Goal: Submit feedback/report problem: Submit feedback/report problem

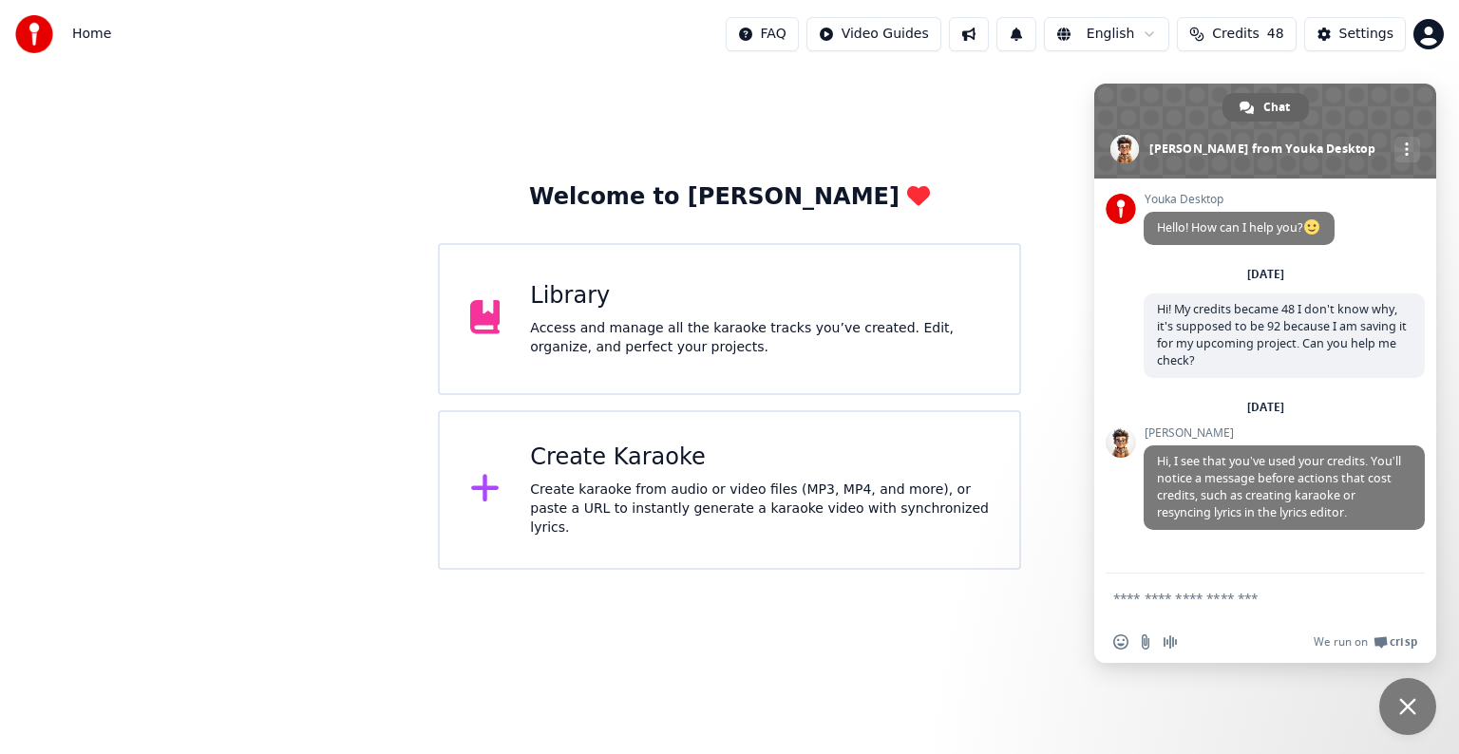
click at [984, 570] on html "Home FAQ Video Guides English Credits 48 Settings Welcome to Youka Library Acce…" at bounding box center [729, 285] width 1459 height 570
click at [1066, 156] on div "Welcome to Youka Library Access and manage all the karaoke tracks you’ve create…" at bounding box center [729, 319] width 1459 height 502
click at [974, 142] on div "Welcome to Youka Library Access and manage all the karaoke tracks you’ve create…" at bounding box center [729, 319] width 1459 height 502
click at [1409, 707] on span "Close chat" at bounding box center [1407, 706] width 17 height 17
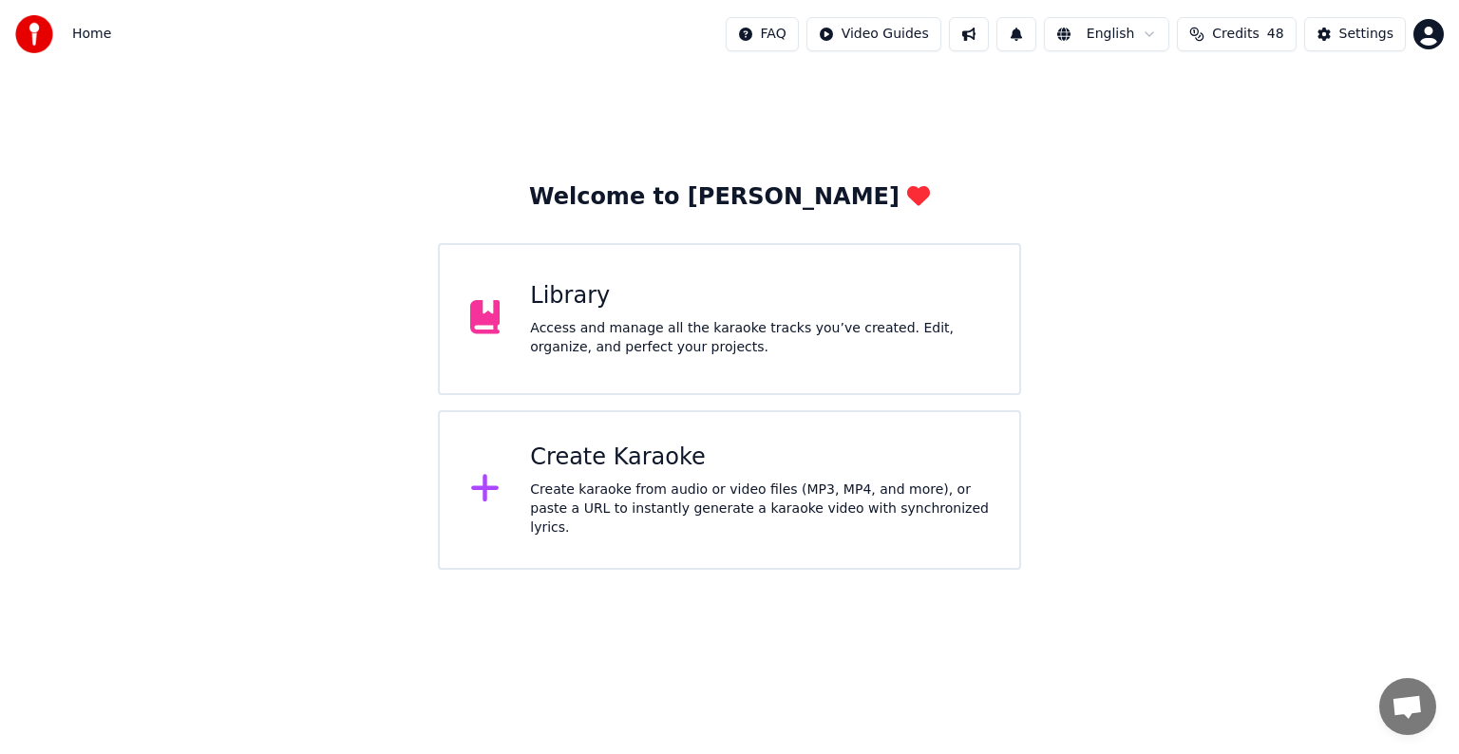
click at [1242, 31] on span "Credits" at bounding box center [1235, 34] width 47 height 19
click at [1254, 215] on button "Refresh" at bounding box center [1246, 212] width 98 height 34
click at [785, 307] on div "Library" at bounding box center [759, 296] width 459 height 30
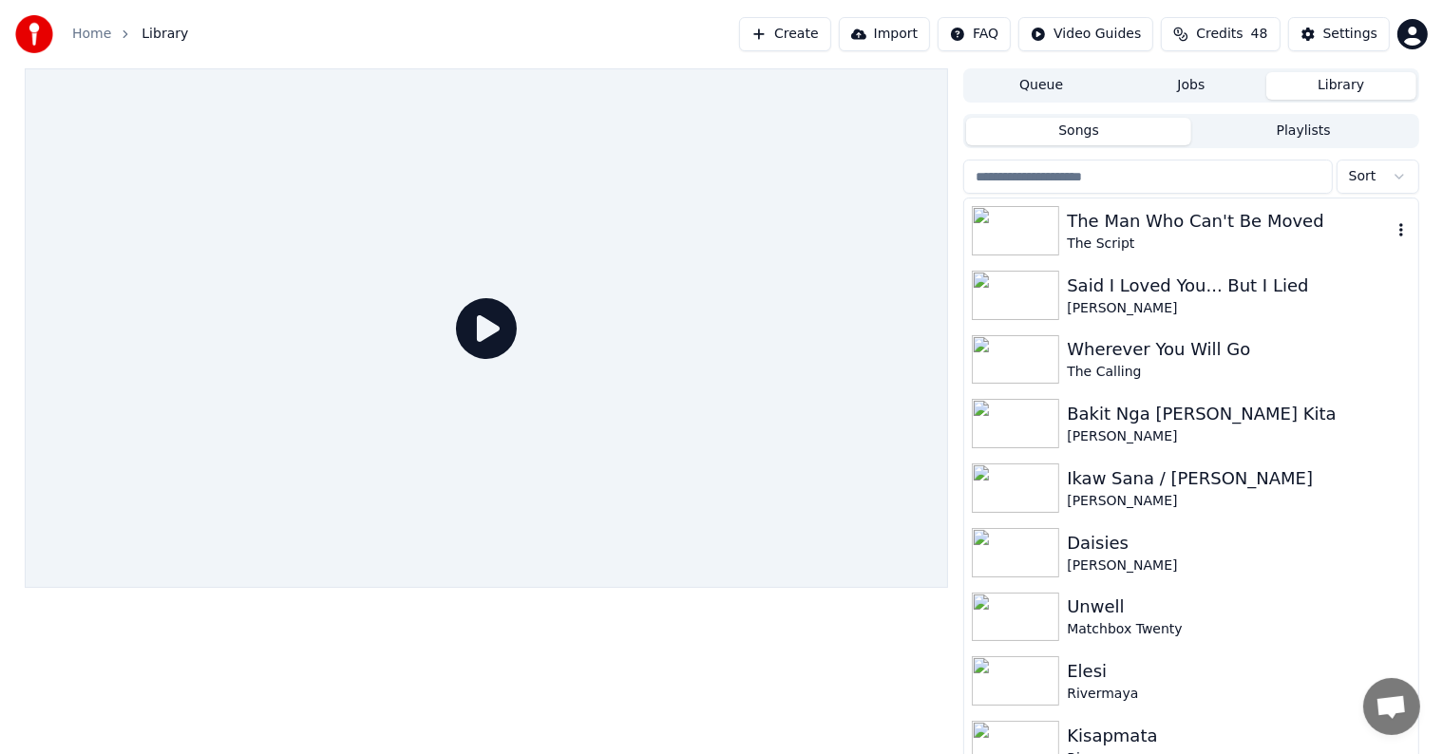
click at [1206, 220] on div "The Man Who Can't Be Moved" at bounding box center [1229, 221] width 324 height 27
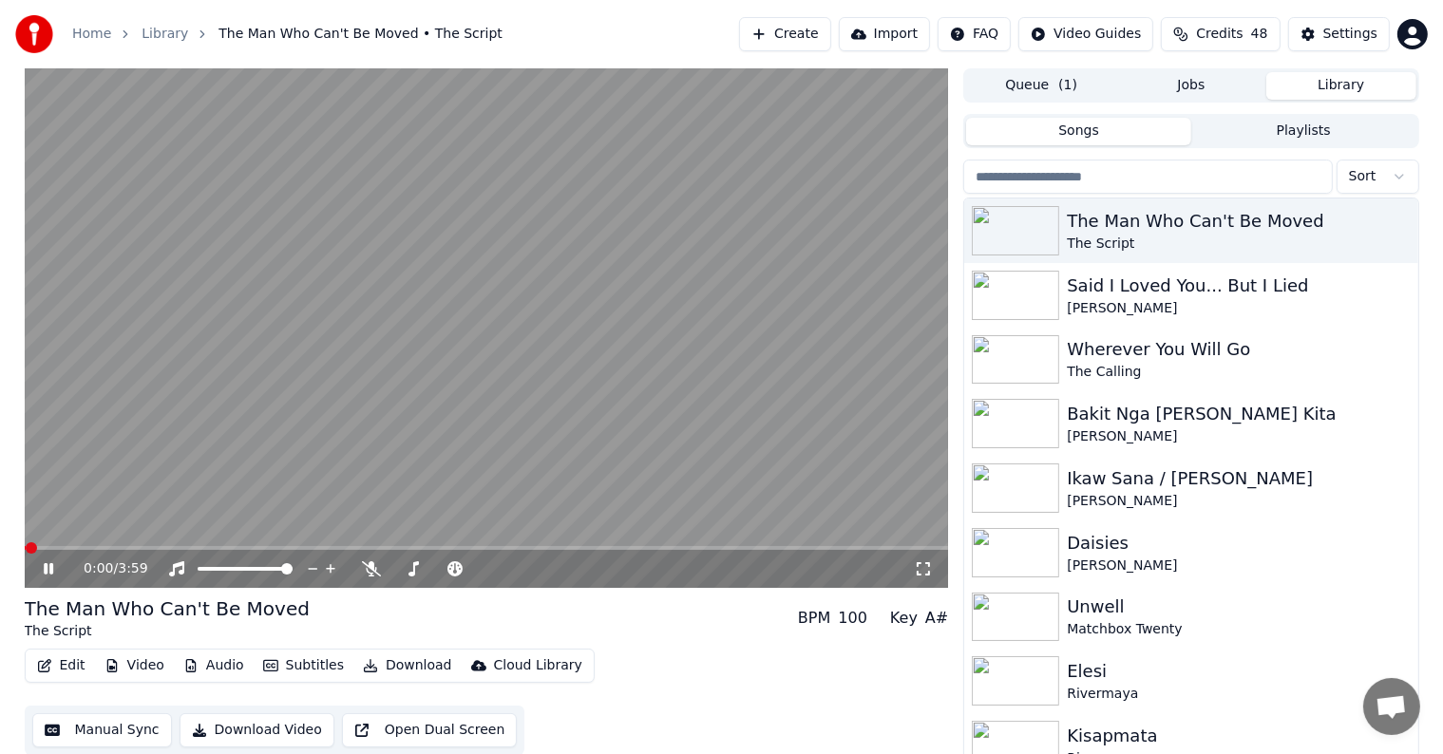
click at [48, 570] on icon at bounding box center [62, 568] width 45 height 15
click at [1349, 34] on div "Settings" at bounding box center [1350, 34] width 54 height 19
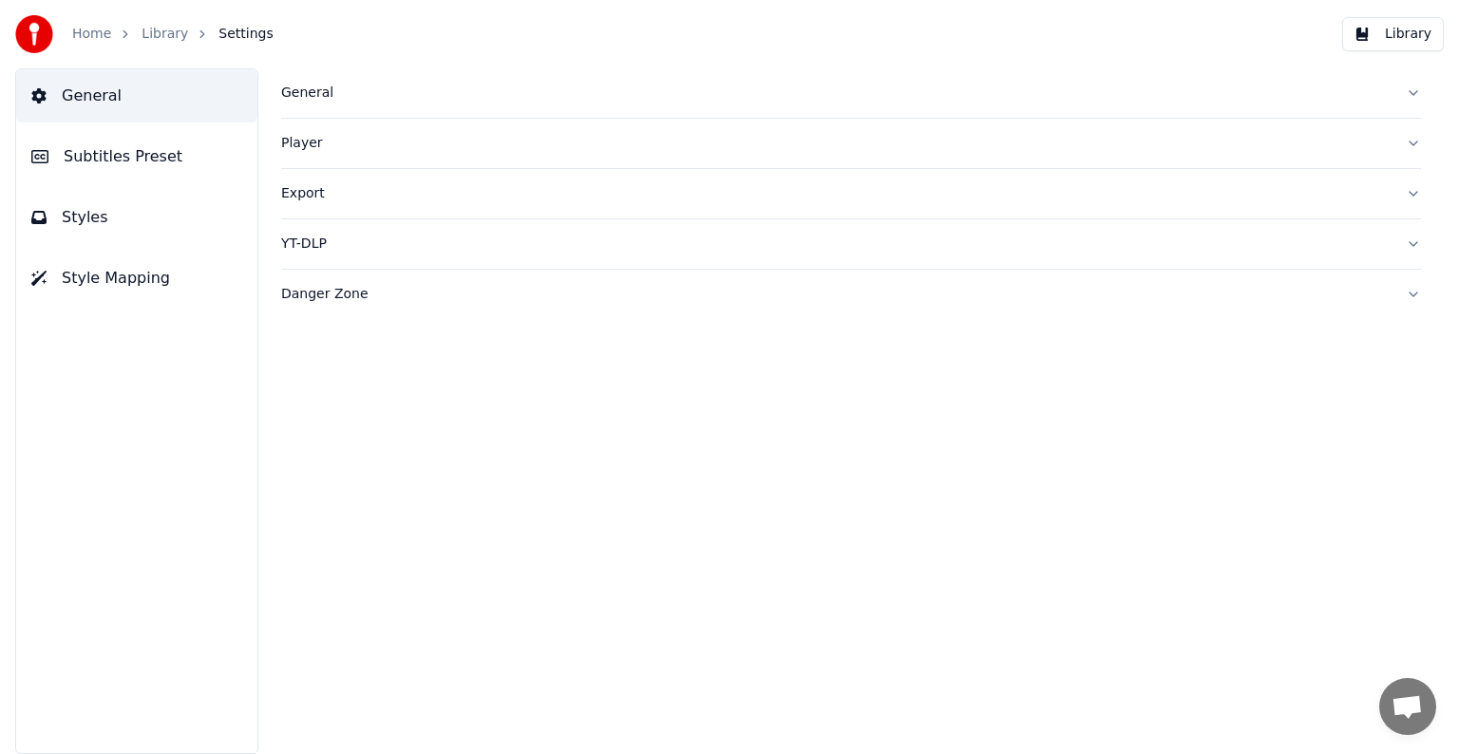
click at [80, 45] on div "Home Library Settings" at bounding box center [144, 34] width 258 height 38
click at [88, 31] on link "Home" at bounding box center [91, 34] width 39 height 19
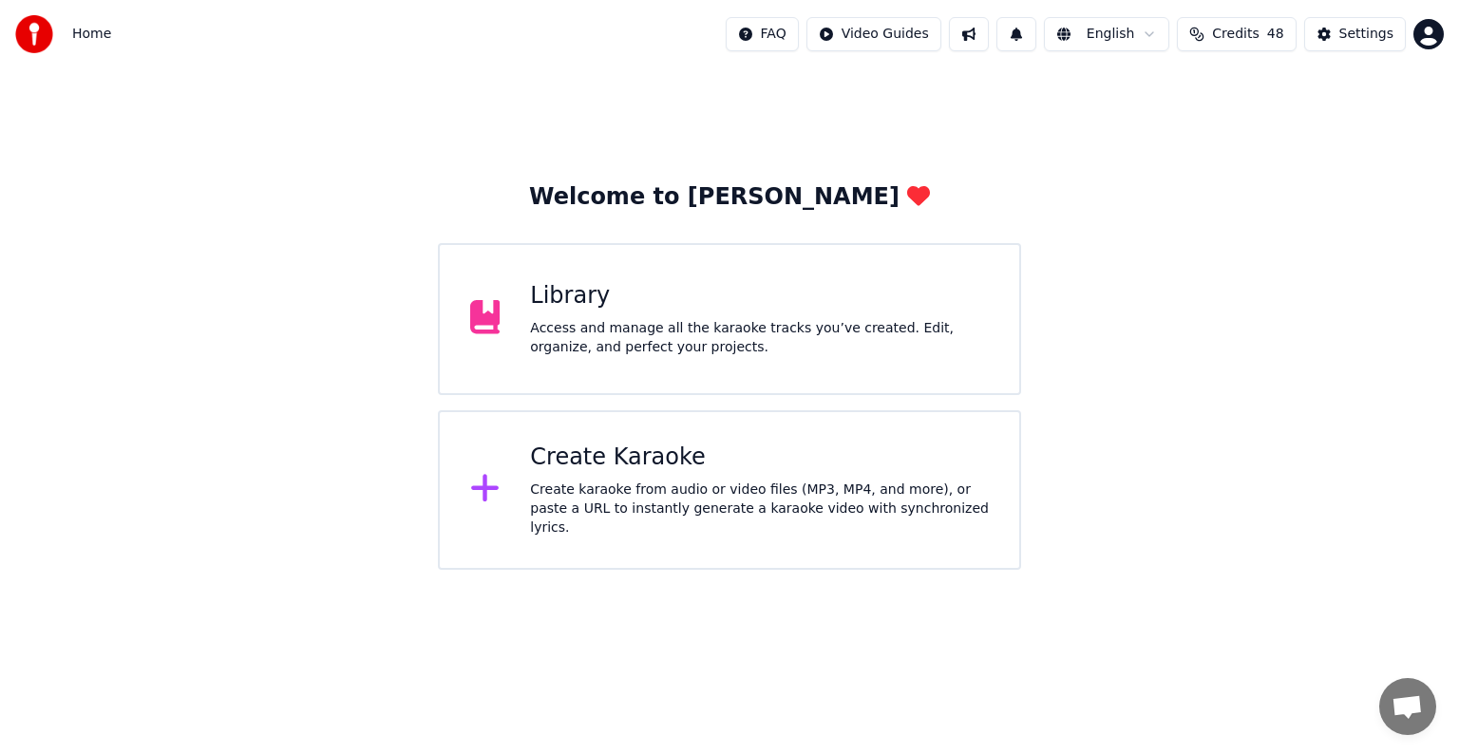
click at [788, 33] on html "Home FAQ Video Guides English Credits 48 Settings Welcome to Youka Library Acce…" at bounding box center [729, 285] width 1459 height 570
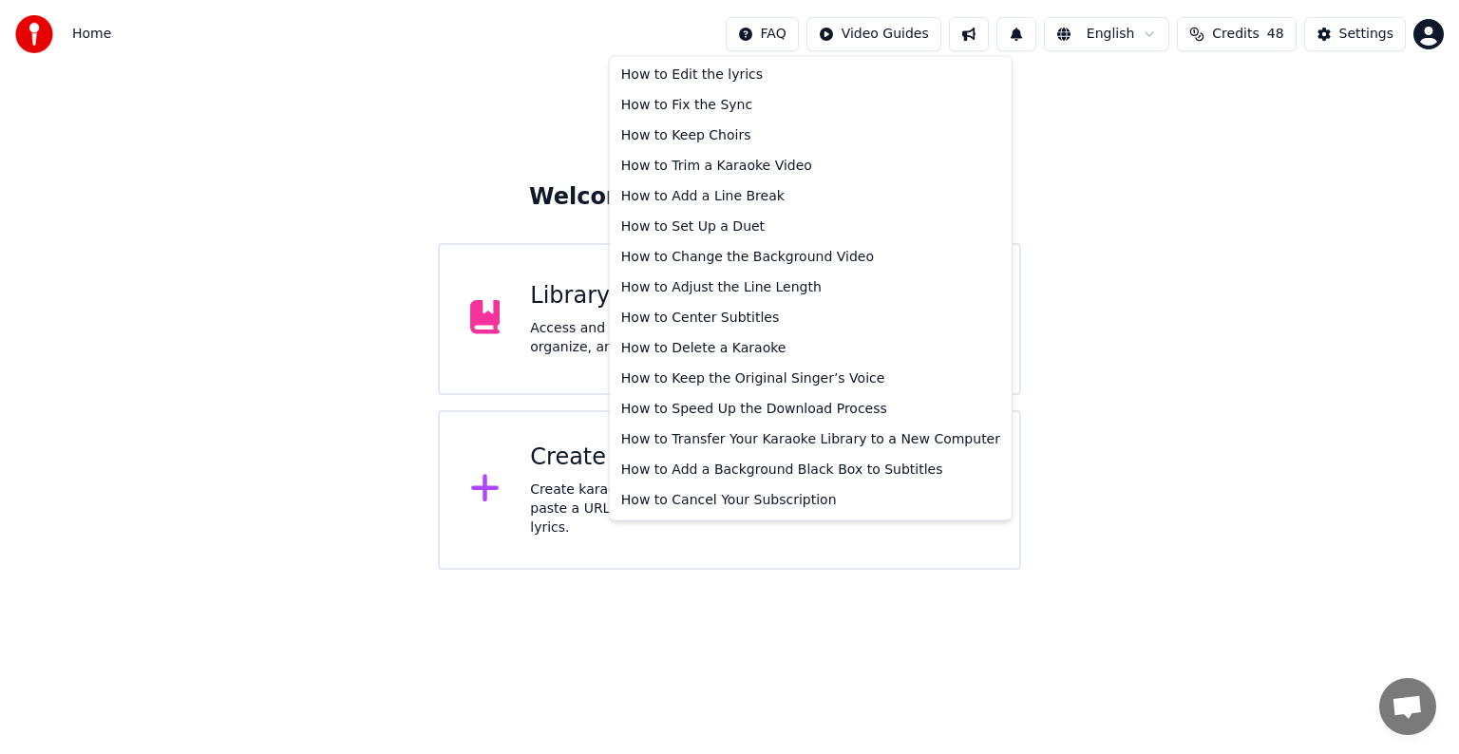
click at [984, 570] on html "Home FAQ Video Guides English Credits 48 Settings Welcome to Youka Library Acce…" at bounding box center [729, 285] width 1459 height 570
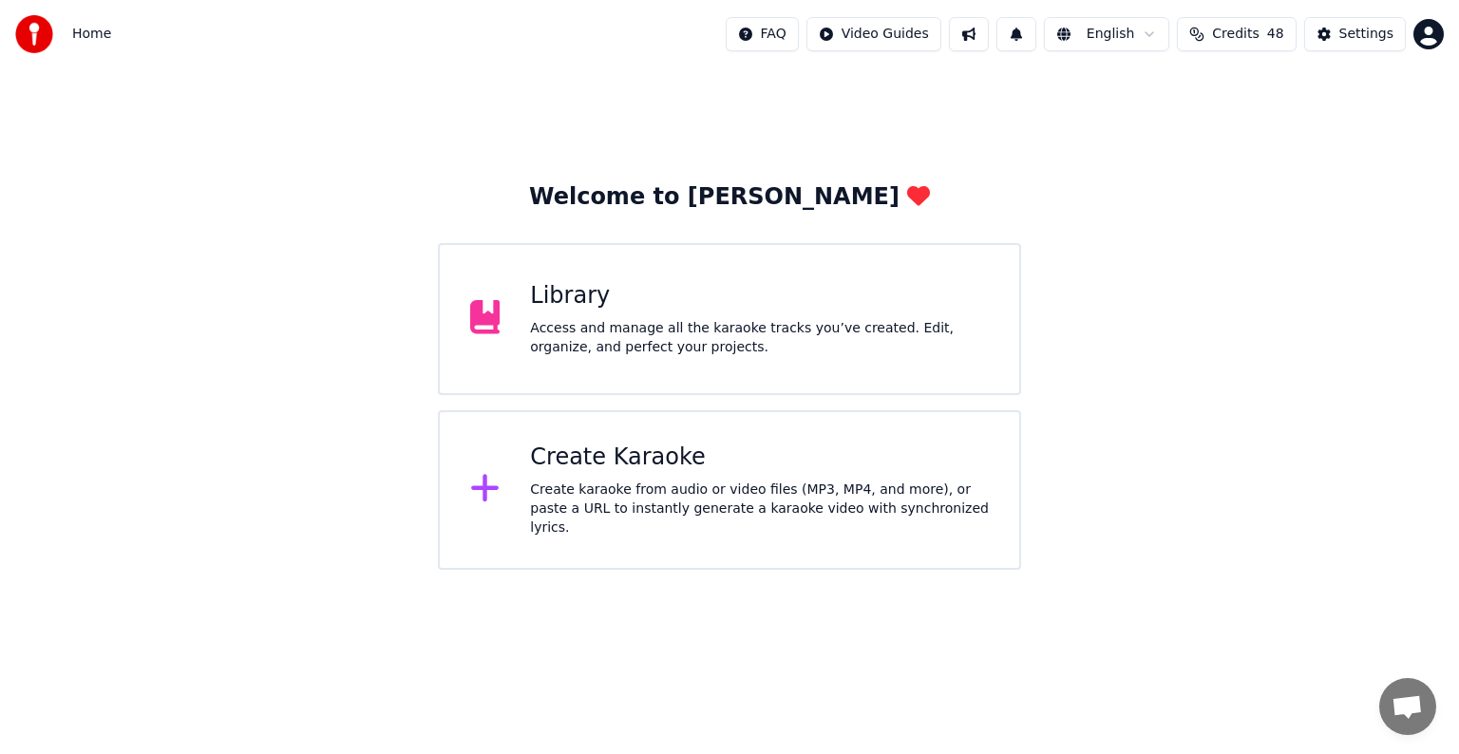
click at [1414, 700] on span "Open chat" at bounding box center [1407, 708] width 31 height 27
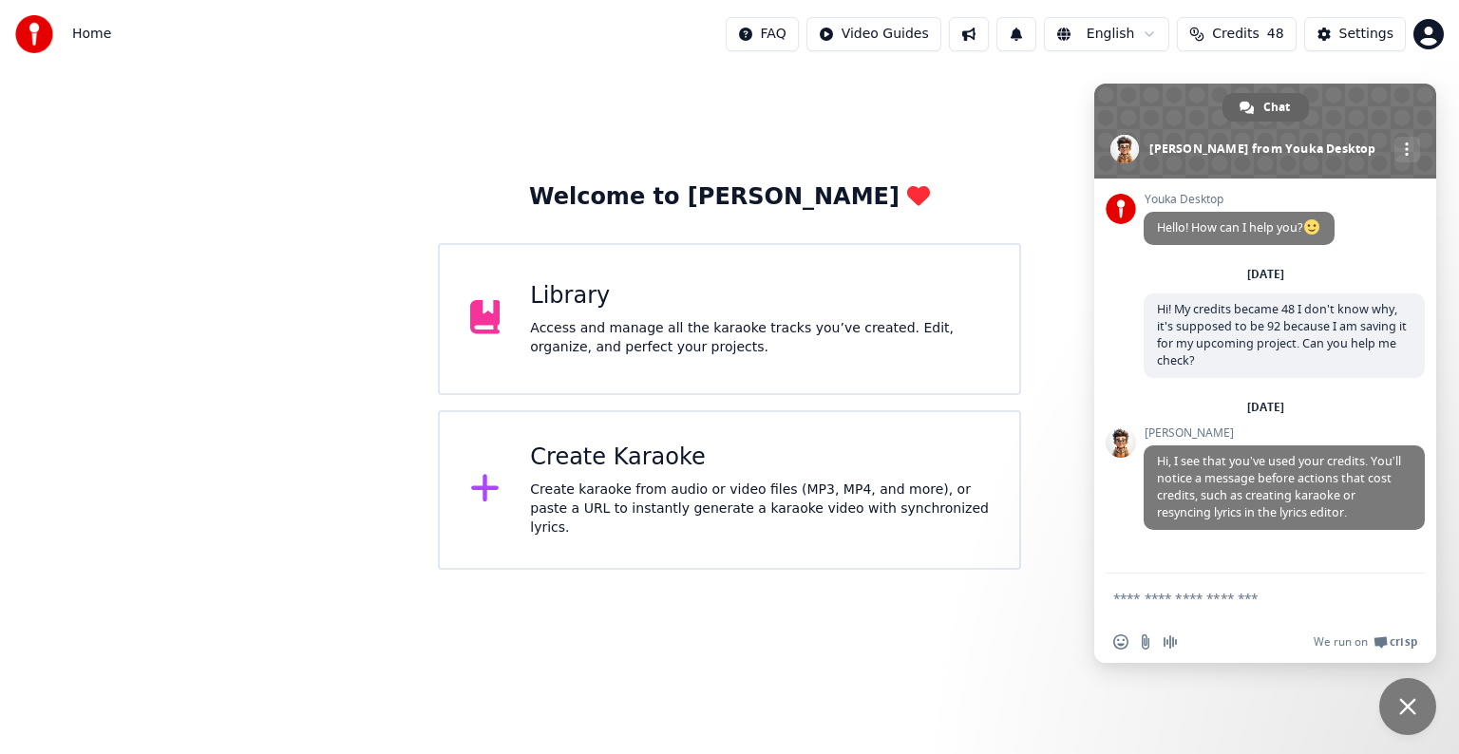
click at [1188, 596] on textarea "Compose your message..." at bounding box center [1244, 598] width 262 height 17
type textarea "*"
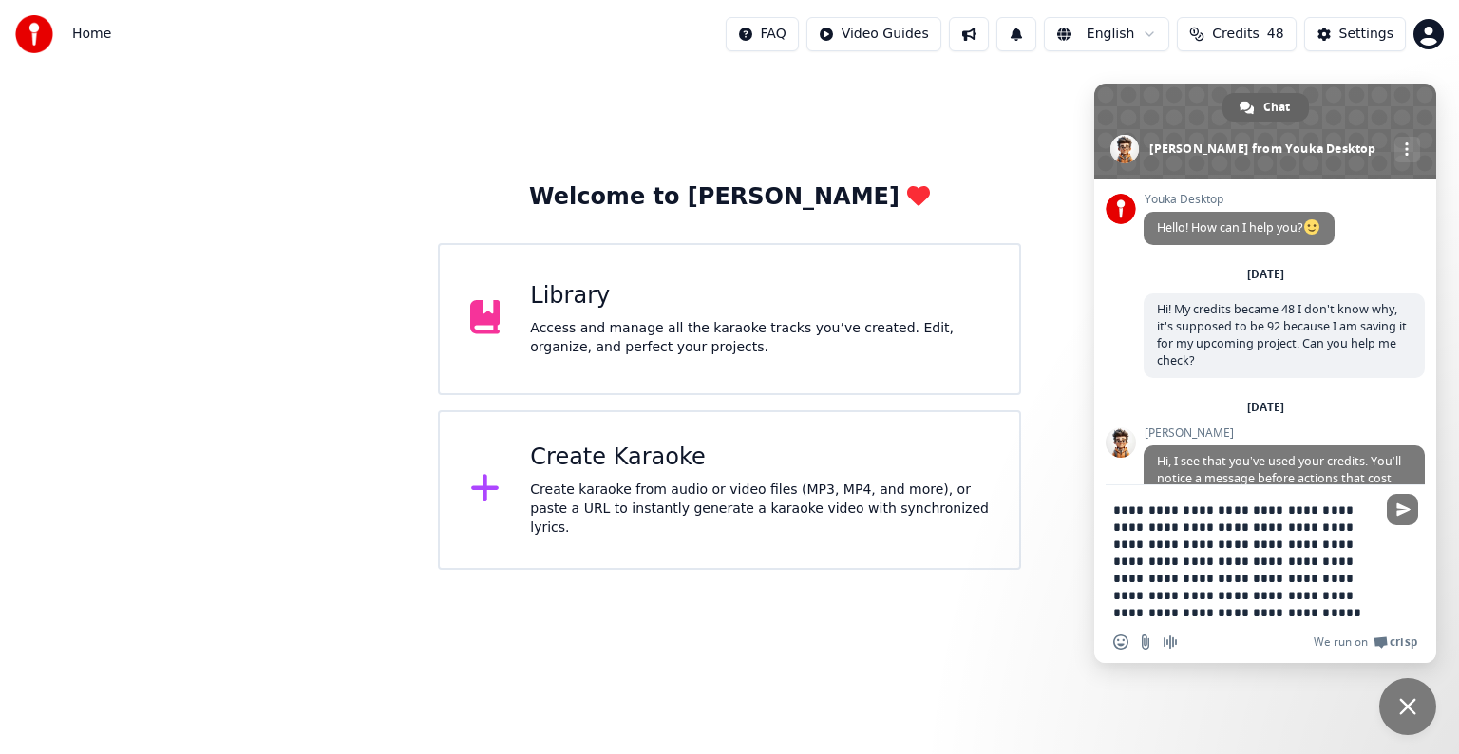
click at [1202, 542] on textarea "**********" at bounding box center [1244, 562] width 262 height 120
click at [1215, 565] on textarea "**********" at bounding box center [1244, 562] width 262 height 120
type textarea "**********"
click at [1402, 503] on span "Send" at bounding box center [1403, 510] width 14 height 14
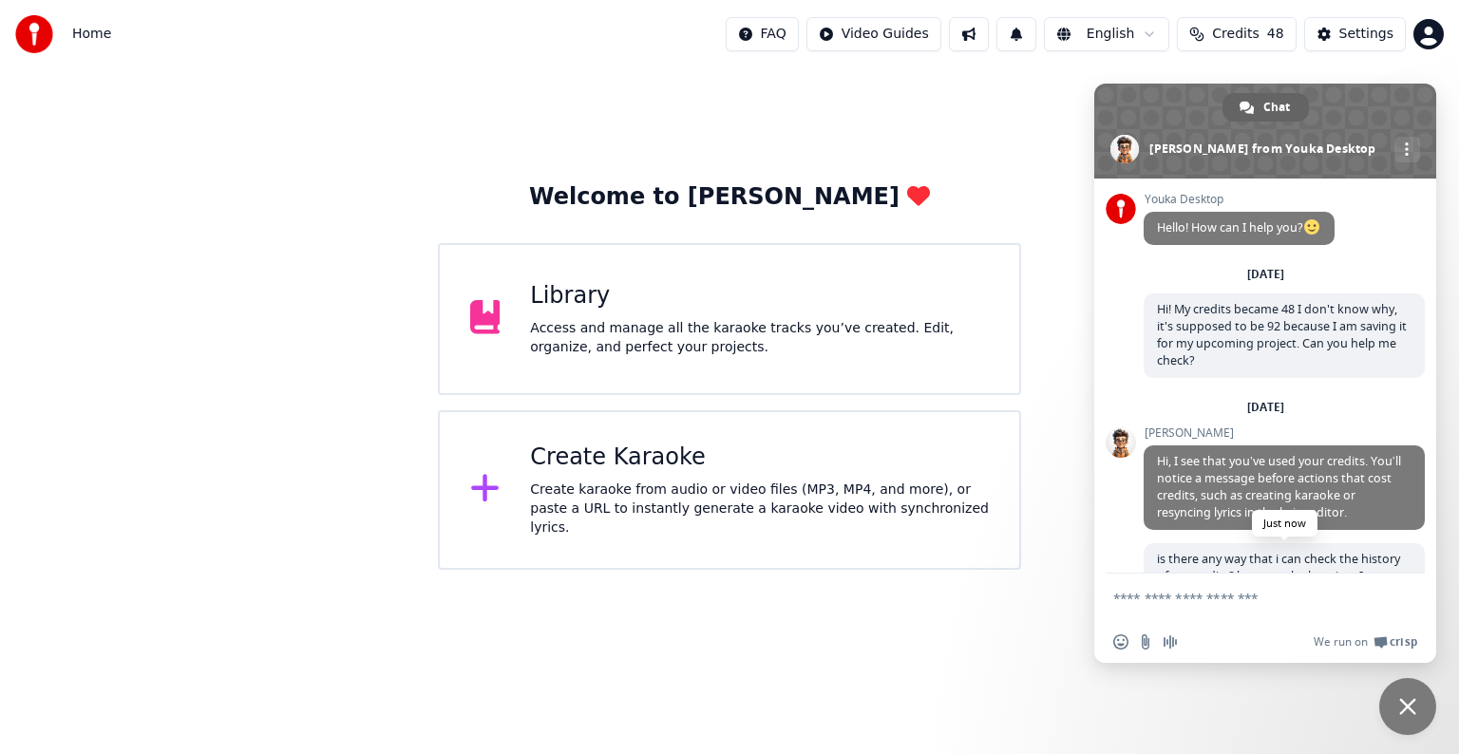
scroll to position [160, 0]
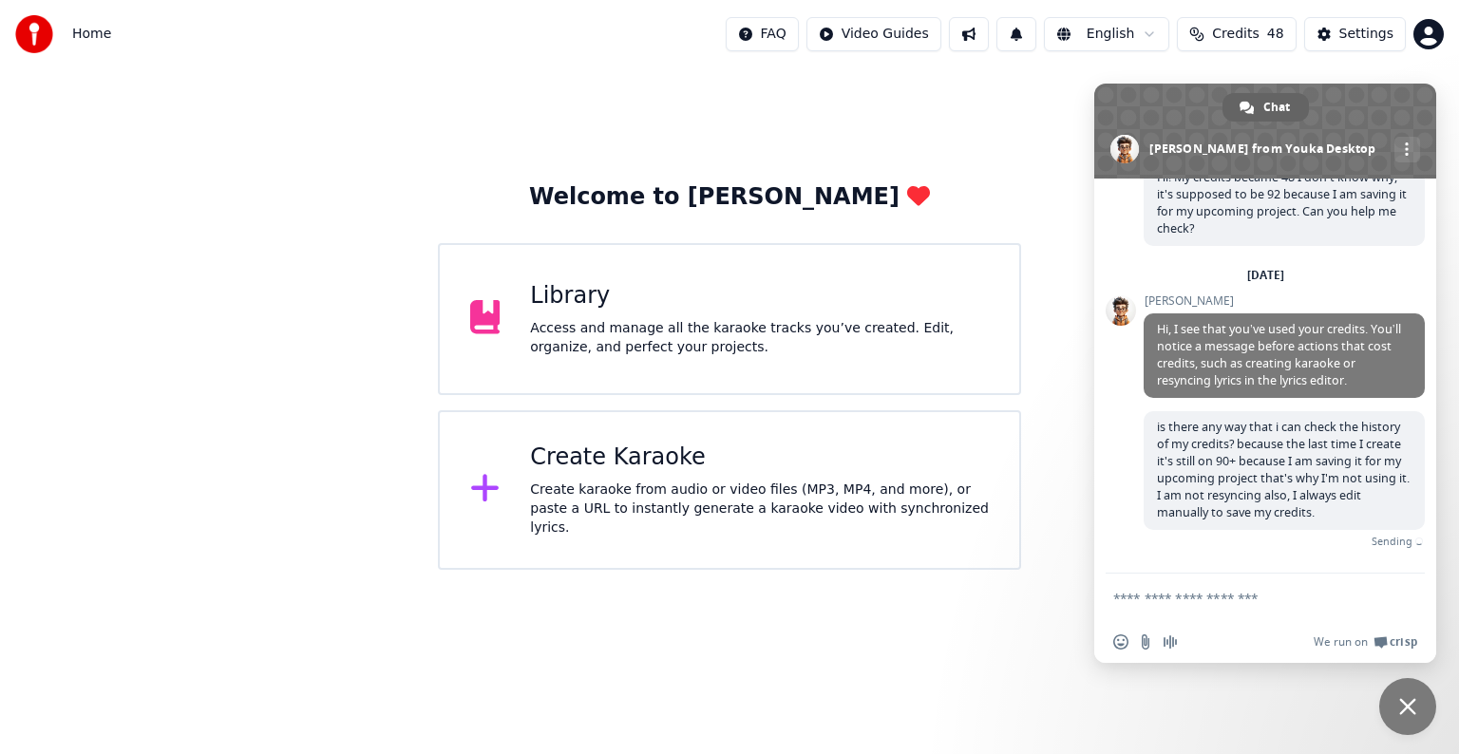
click at [1394, 712] on span "Close chat" at bounding box center [1407, 706] width 57 height 57
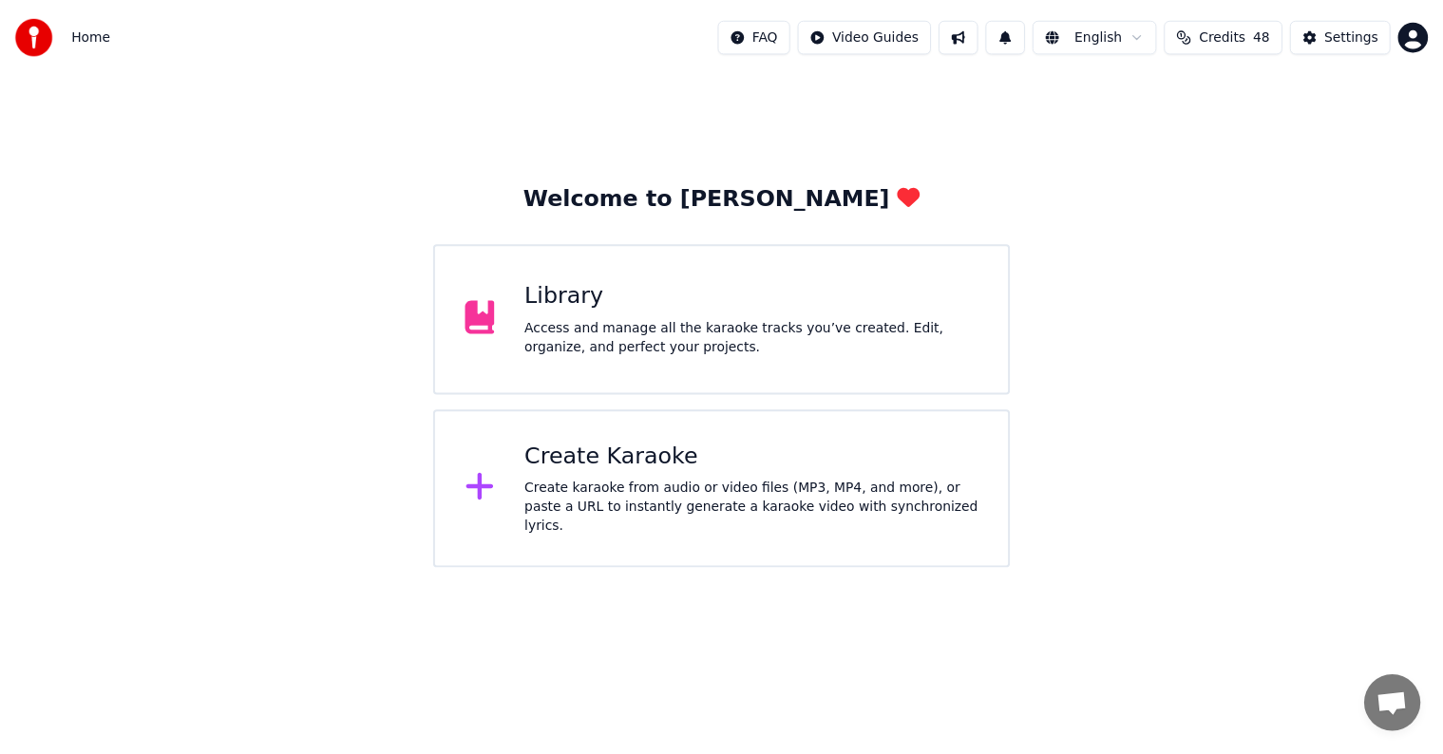
scroll to position [138, 0]
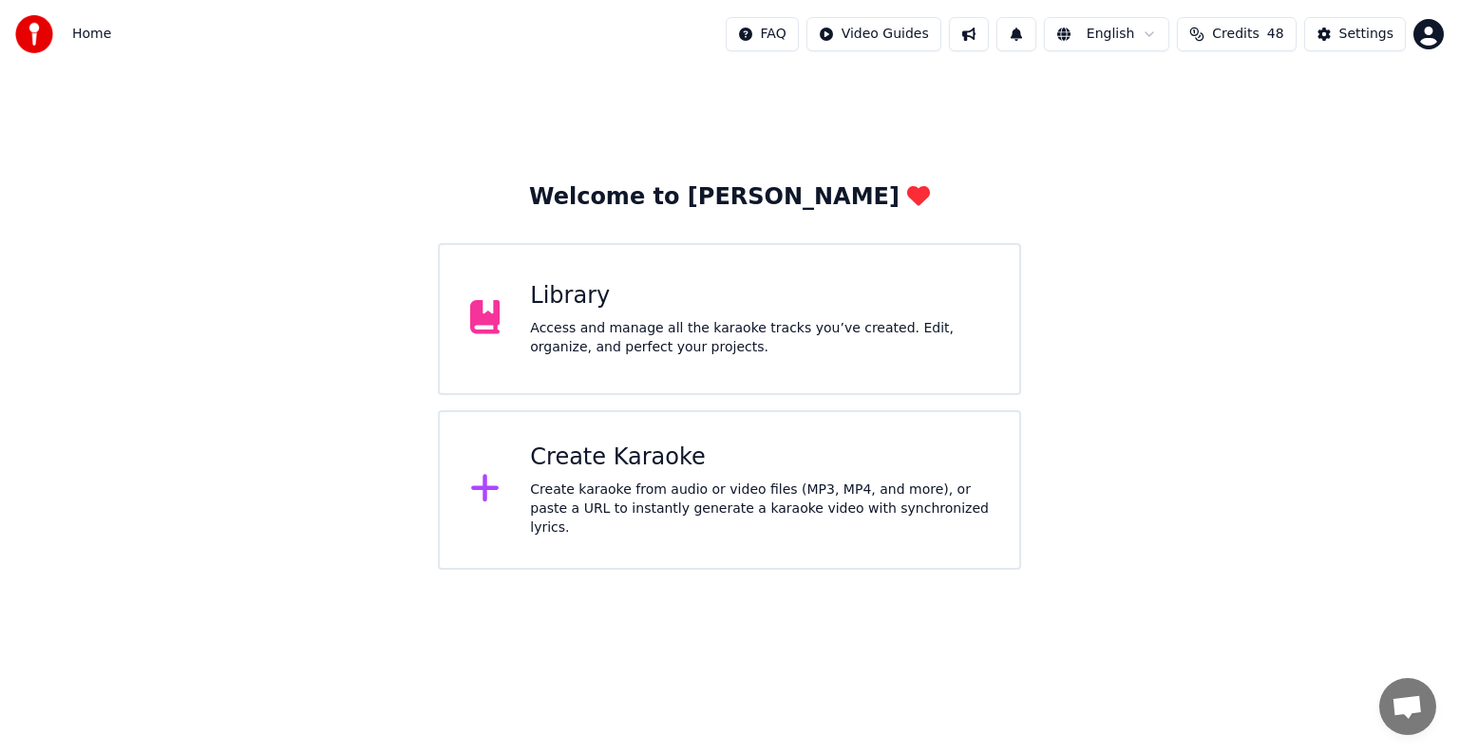
click at [1247, 36] on span "Credits" at bounding box center [1235, 34] width 47 height 19
click at [1255, 213] on button "Refresh" at bounding box center [1246, 212] width 98 height 34
click at [861, 356] on div "Access and manage all the karaoke tracks you’ve created. Edit, organize, and pe…" at bounding box center [759, 338] width 459 height 38
